Goal: Information Seeking & Learning: Learn about a topic

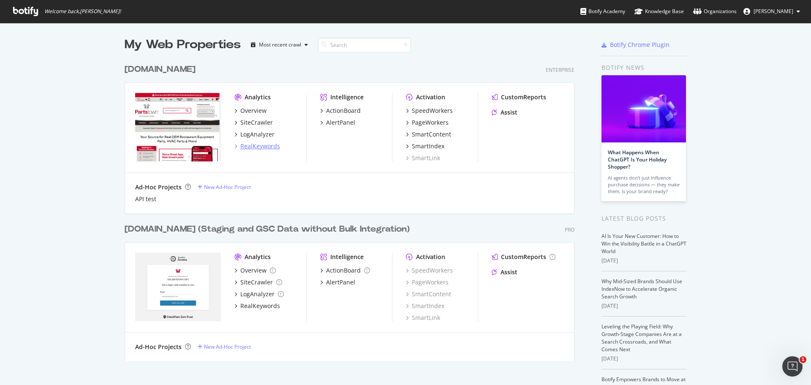
click at [255, 147] on div "RealKeywords" at bounding box center [260, 146] width 40 height 8
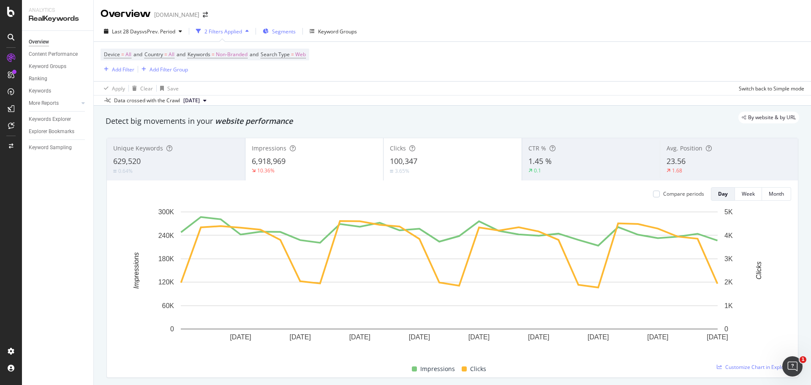
click at [288, 28] on span "Segments" at bounding box center [284, 31] width 24 height 7
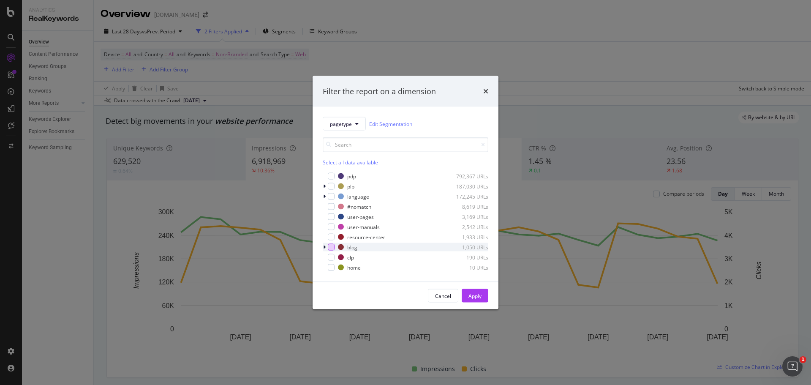
click at [331, 247] on div "modal" at bounding box center [331, 247] width 7 height 7
click at [330, 237] on div "modal" at bounding box center [331, 236] width 7 height 7
click at [323, 248] on icon "modal" at bounding box center [324, 246] width 3 height 5
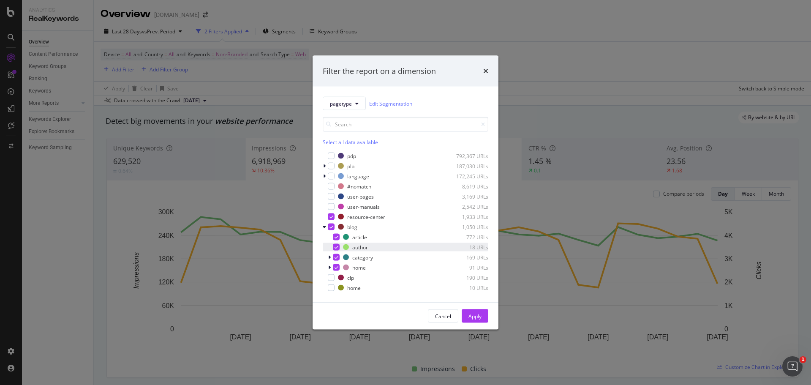
click at [335, 249] on icon "modal" at bounding box center [336, 247] width 4 height 4
click at [337, 257] on icon "modal" at bounding box center [336, 257] width 4 height 4
click at [335, 264] on div "modal" at bounding box center [336, 267] width 7 height 7
click at [478, 315] on div "Apply" at bounding box center [474, 315] width 13 height 7
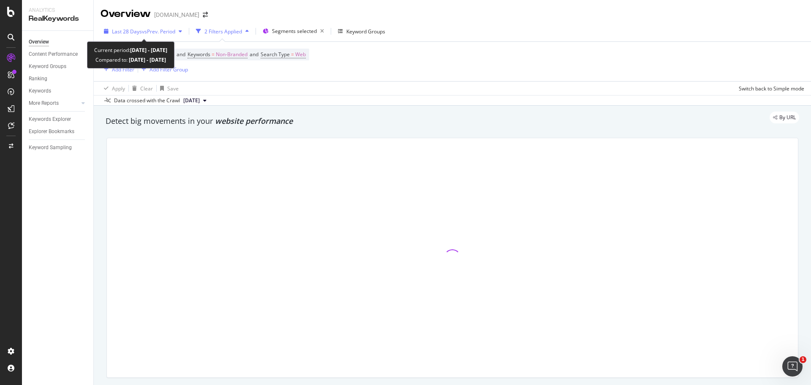
click at [177, 30] on div "button" at bounding box center [180, 31] width 10 height 5
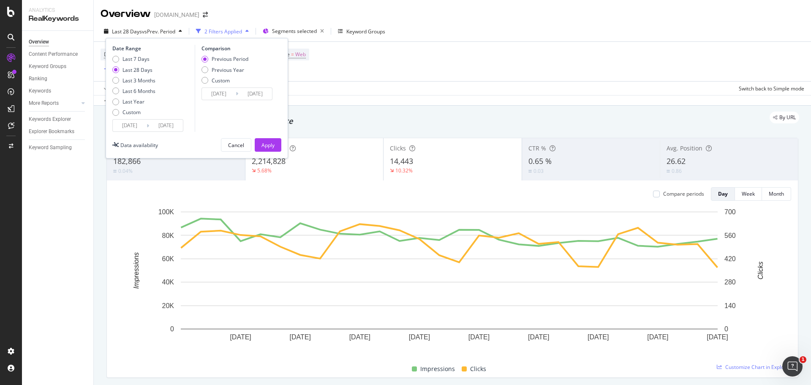
click at [125, 128] on input "[DATE]" at bounding box center [130, 125] width 34 height 12
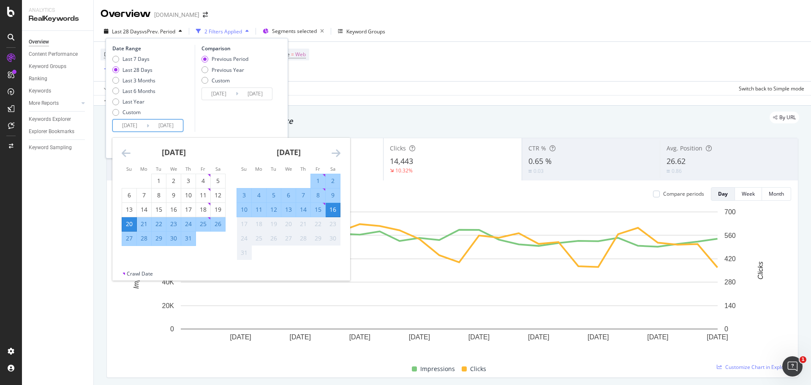
click at [128, 152] on icon "Move backward to switch to the previous month." at bounding box center [126, 153] width 9 height 10
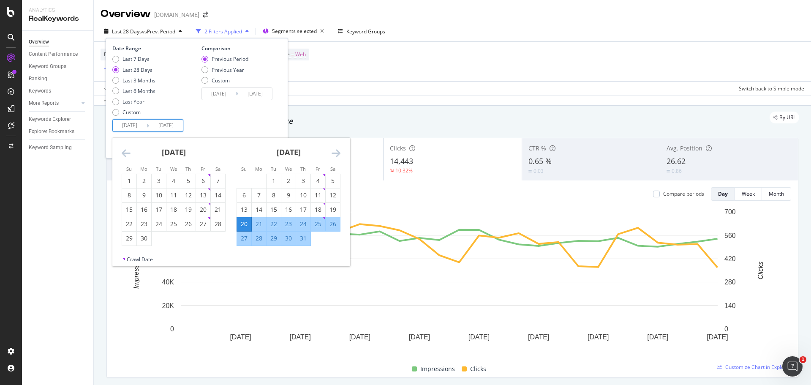
click at [128, 152] on icon "Move backward to switch to the previous month." at bounding box center [126, 153] width 9 height 10
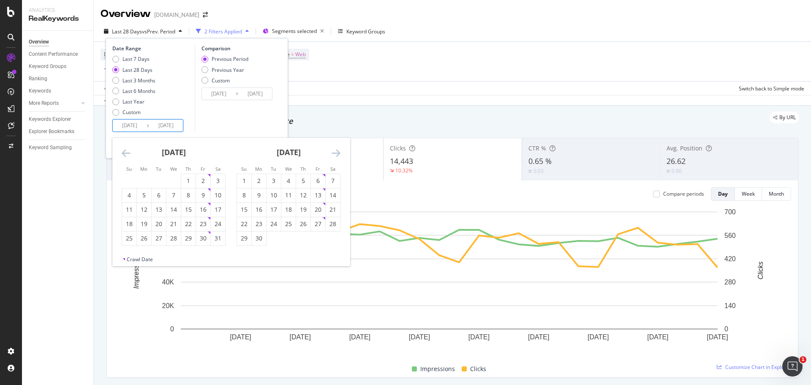
click at [128, 152] on icon "Move backward to switch to the previous month." at bounding box center [126, 153] width 9 height 10
click at [219, 181] on div "1" at bounding box center [218, 180] width 14 height 8
type input "[DATE]"
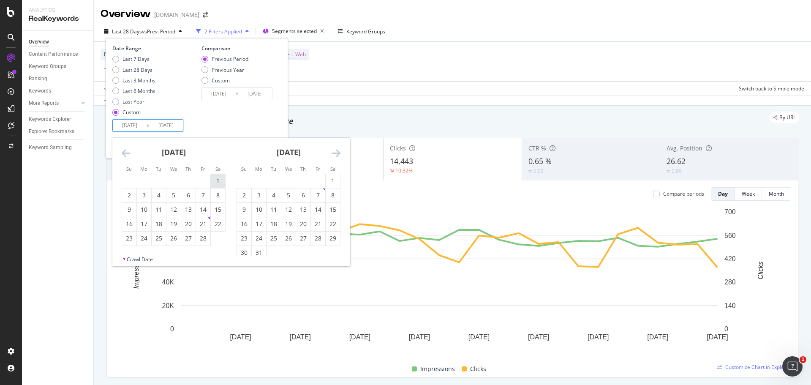
type input "[DATE]"
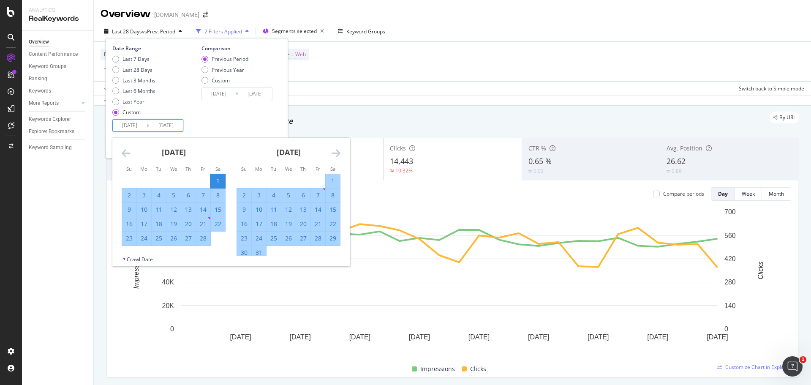
click at [340, 153] on div "[DATE] 1 2 3 4 5 6 7 8 9 10 11 12 13 14 15 16 17 18 19 20 21 22 23 24 25 26 27 …" at bounding box center [288, 199] width 115 height 122
click at [335, 150] on icon "Move forward to switch to the next month." at bounding box center [335, 153] width 9 height 10
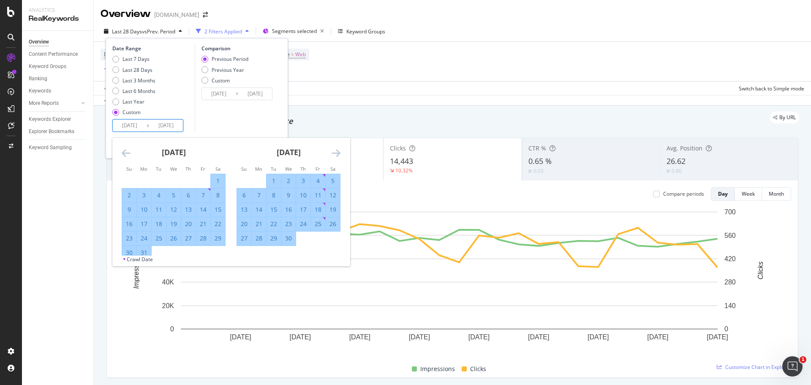
click at [335, 150] on icon "Move forward to switch to the next month." at bounding box center [335, 153] width 9 height 10
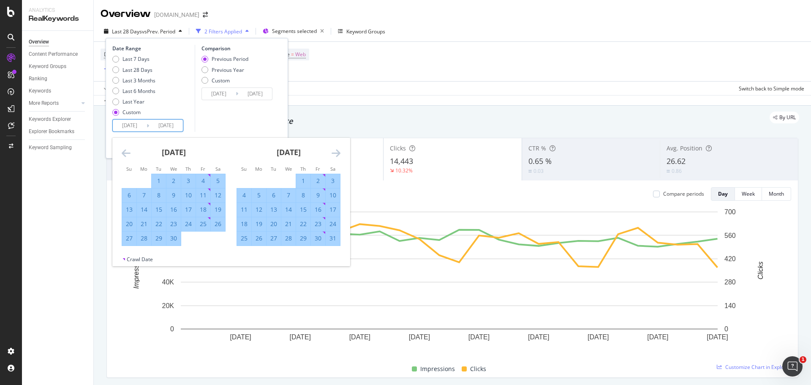
click at [335, 150] on icon "Move forward to switch to the next month." at bounding box center [335, 153] width 9 height 10
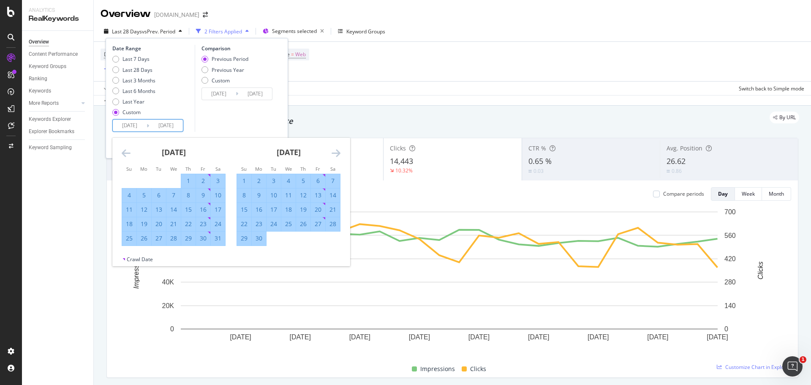
click at [335, 150] on icon "Move forward to switch to the next month." at bounding box center [335, 153] width 9 height 10
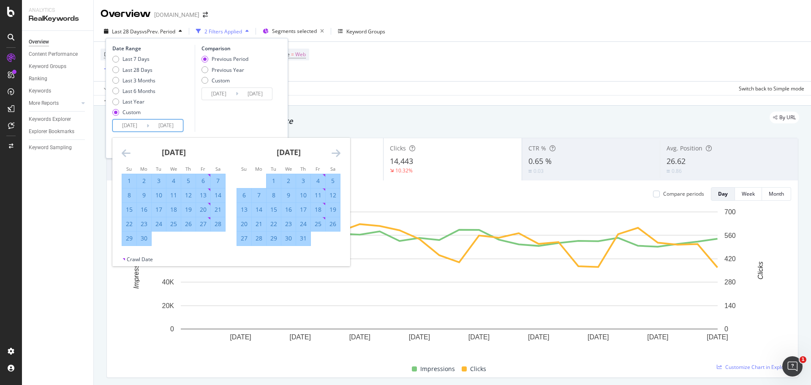
click at [304, 237] on div "31" at bounding box center [303, 238] width 14 height 8
type input "[DATE]"
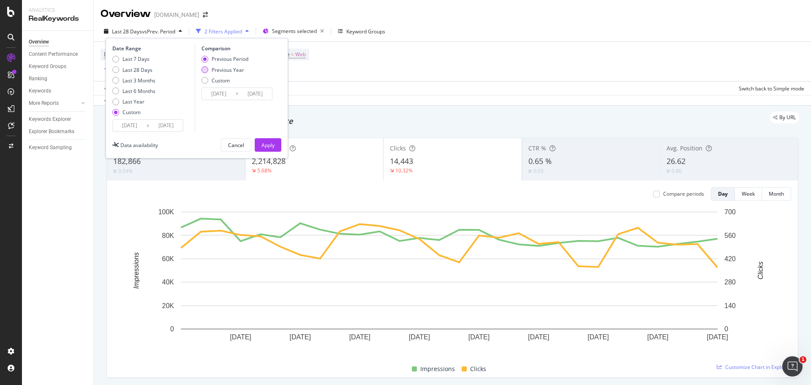
click at [208, 68] on div "Previous Year" at bounding box center [204, 69] width 7 height 7
type input "[DATE]"
click at [225, 98] on input "[DATE]" at bounding box center [219, 94] width 34 height 12
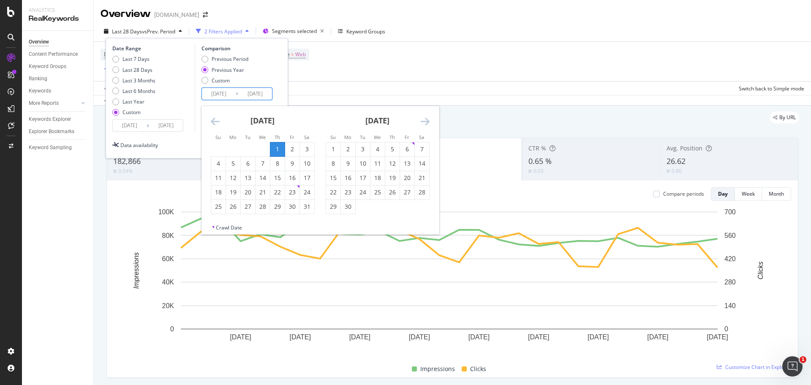
click at [232, 95] on input "[DATE]" at bounding box center [219, 94] width 34 height 12
type input "[DATE]"
click at [233, 92] on input "[DATE]" at bounding box center [219, 94] width 34 height 12
type input "[DATE]"
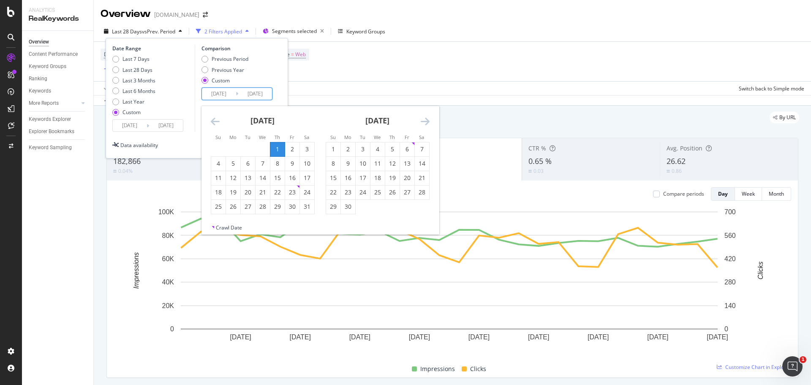
click at [258, 93] on input "[DATE]" at bounding box center [255, 94] width 34 height 12
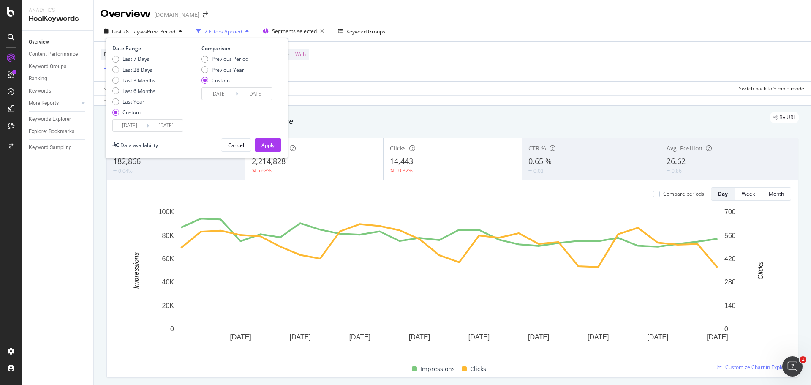
click at [261, 95] on input "[DATE]" at bounding box center [255, 94] width 34 height 12
type input "[DATE]"
click at [277, 145] on button "Apply" at bounding box center [268, 145] width 27 height 14
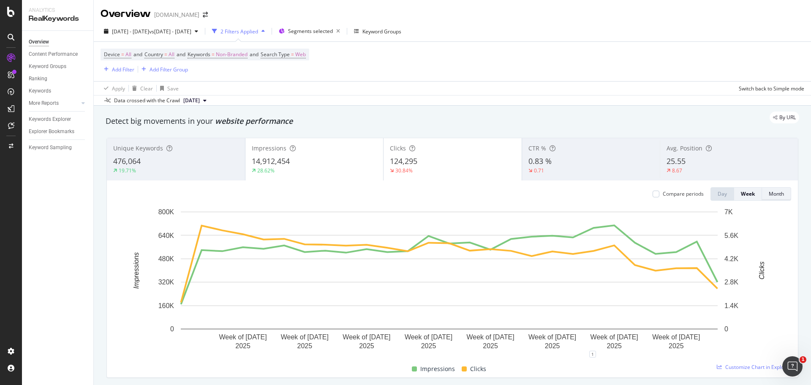
click at [773, 193] on div "Month" at bounding box center [775, 193] width 15 height 7
